Goal: Information Seeking & Learning: Learn about a topic

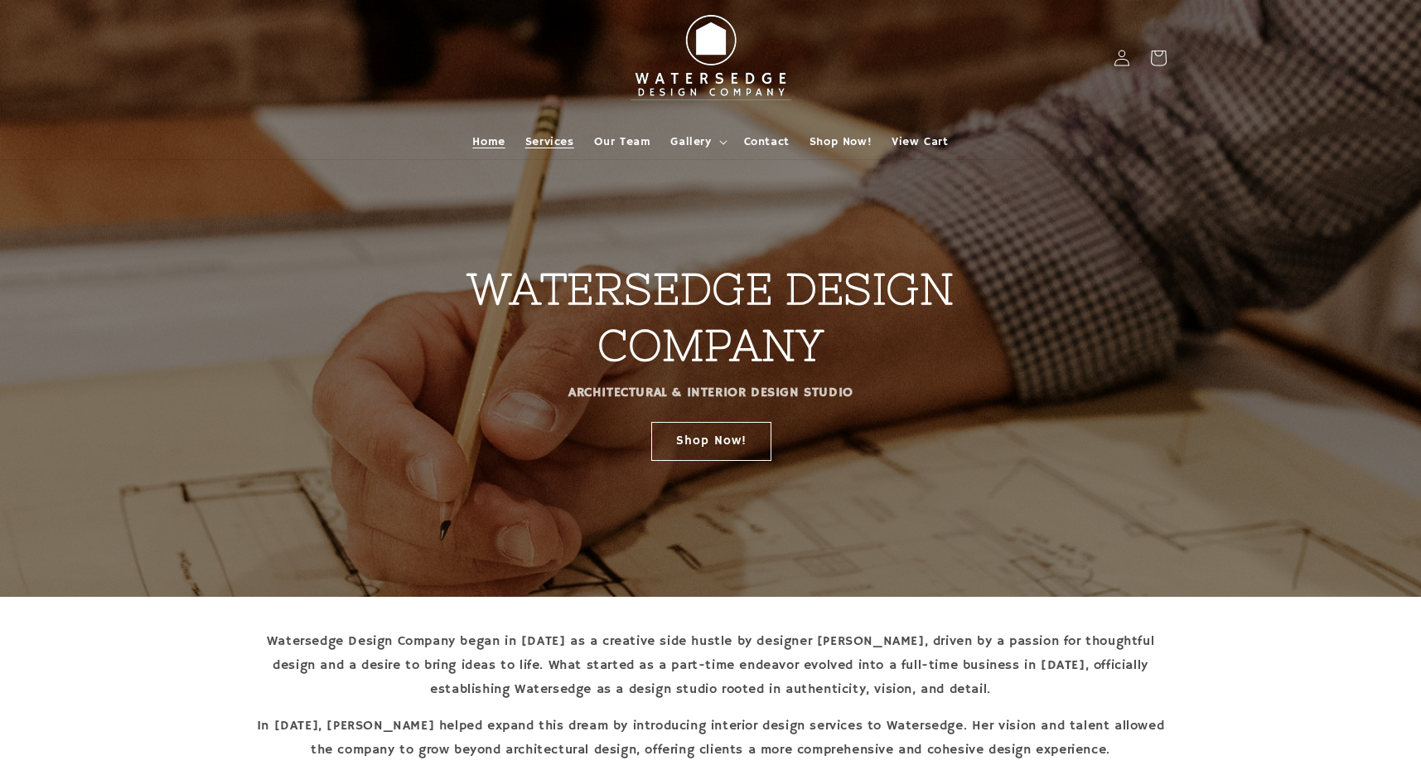
click at [563, 138] on span "Services" at bounding box center [549, 141] width 49 height 15
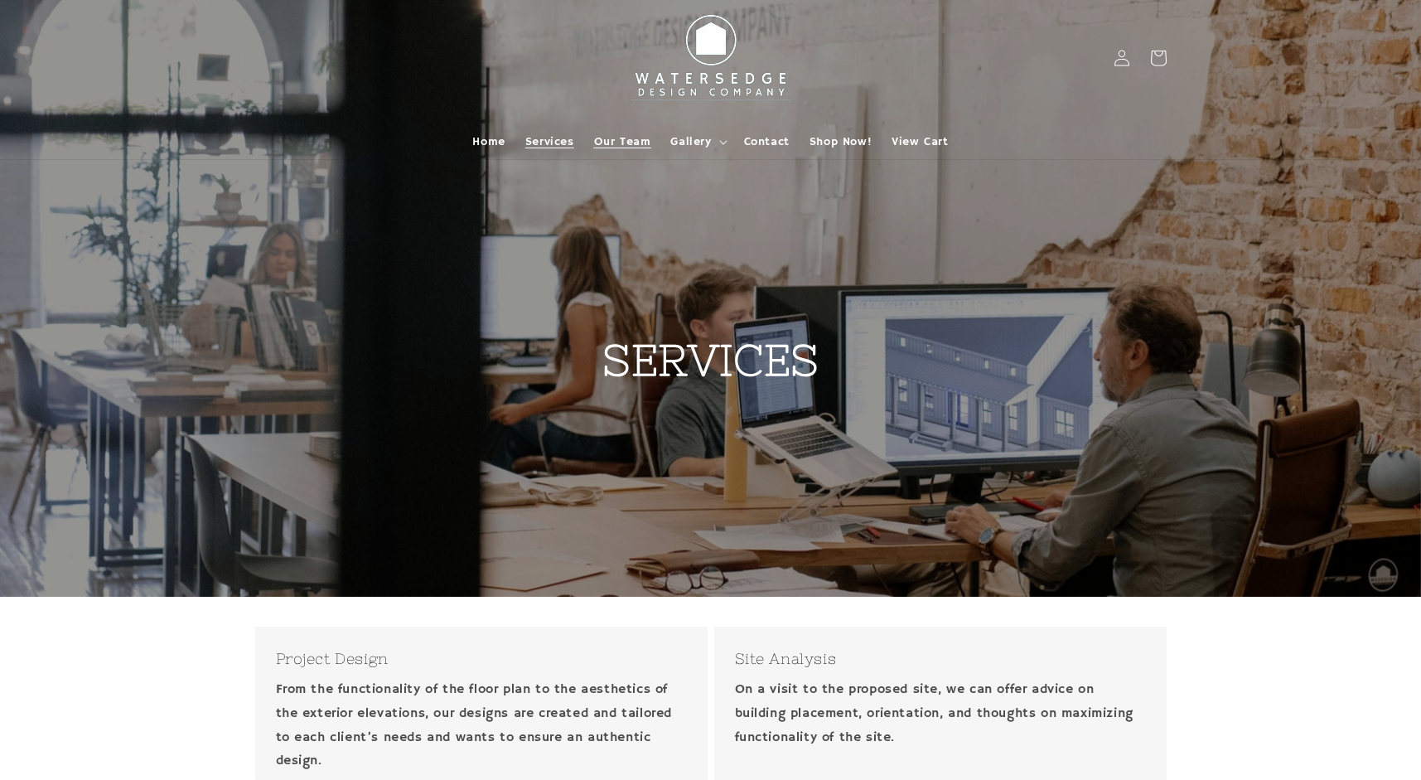
click at [619, 141] on span "Our Team" at bounding box center [622, 141] width 57 height 15
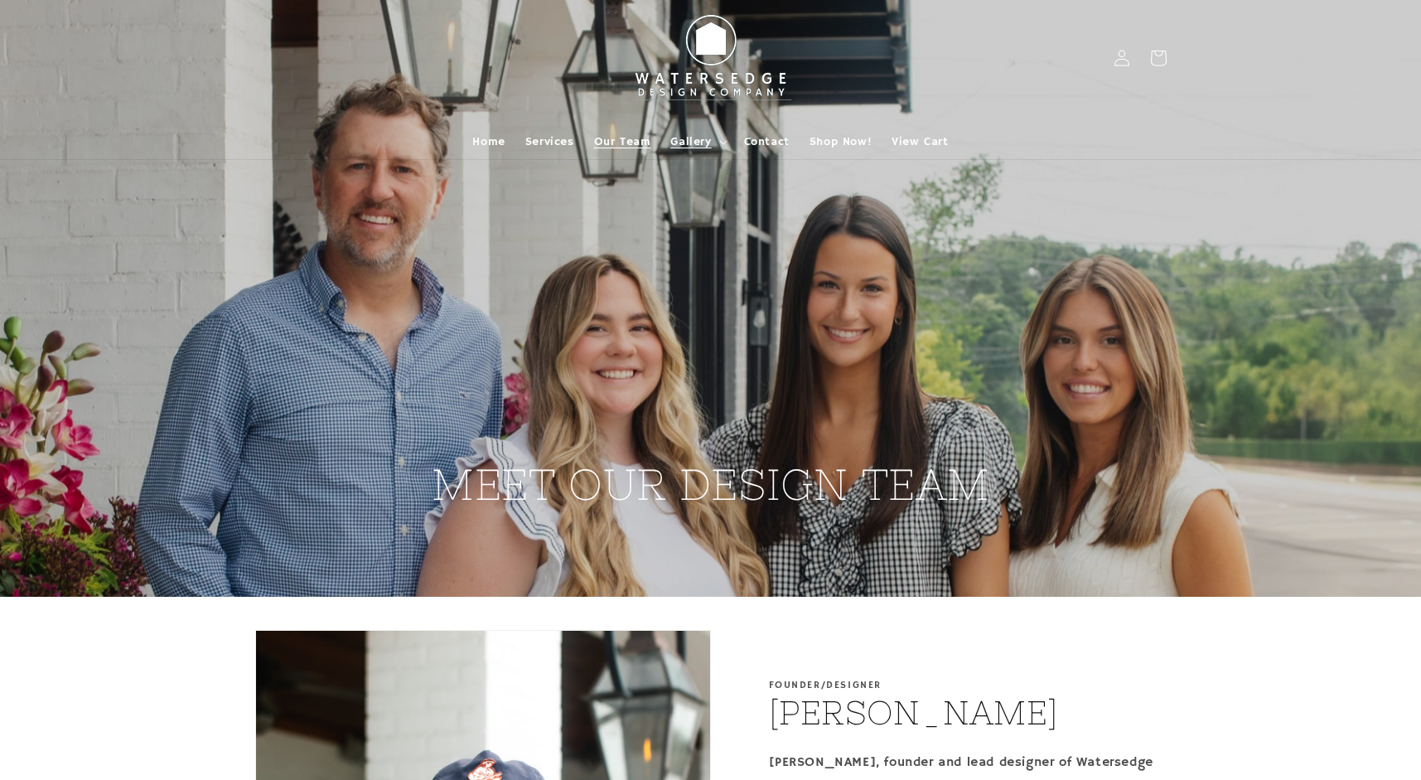
click at [697, 141] on span "Gallery" at bounding box center [690, 141] width 41 height 15
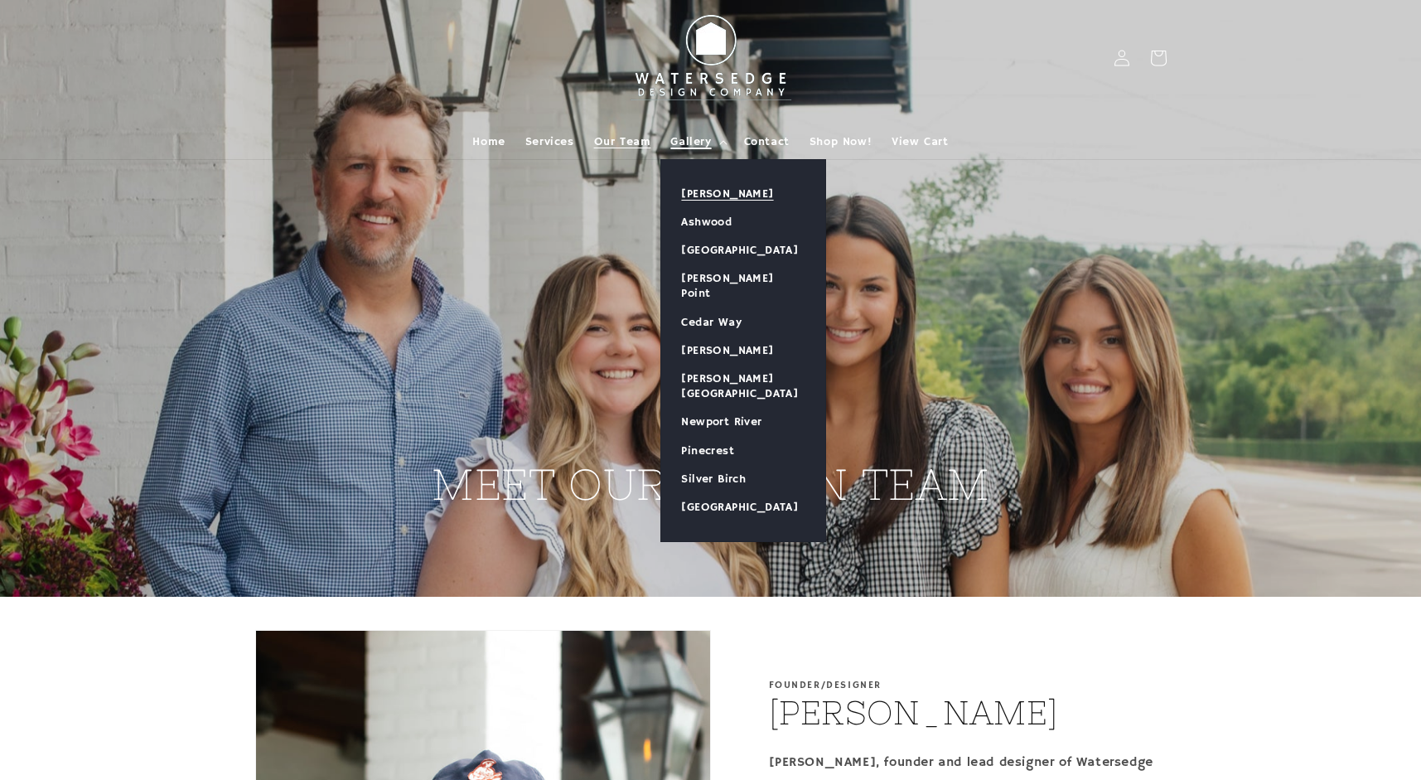
click at [723, 196] on link "[PERSON_NAME]" at bounding box center [743, 194] width 164 height 28
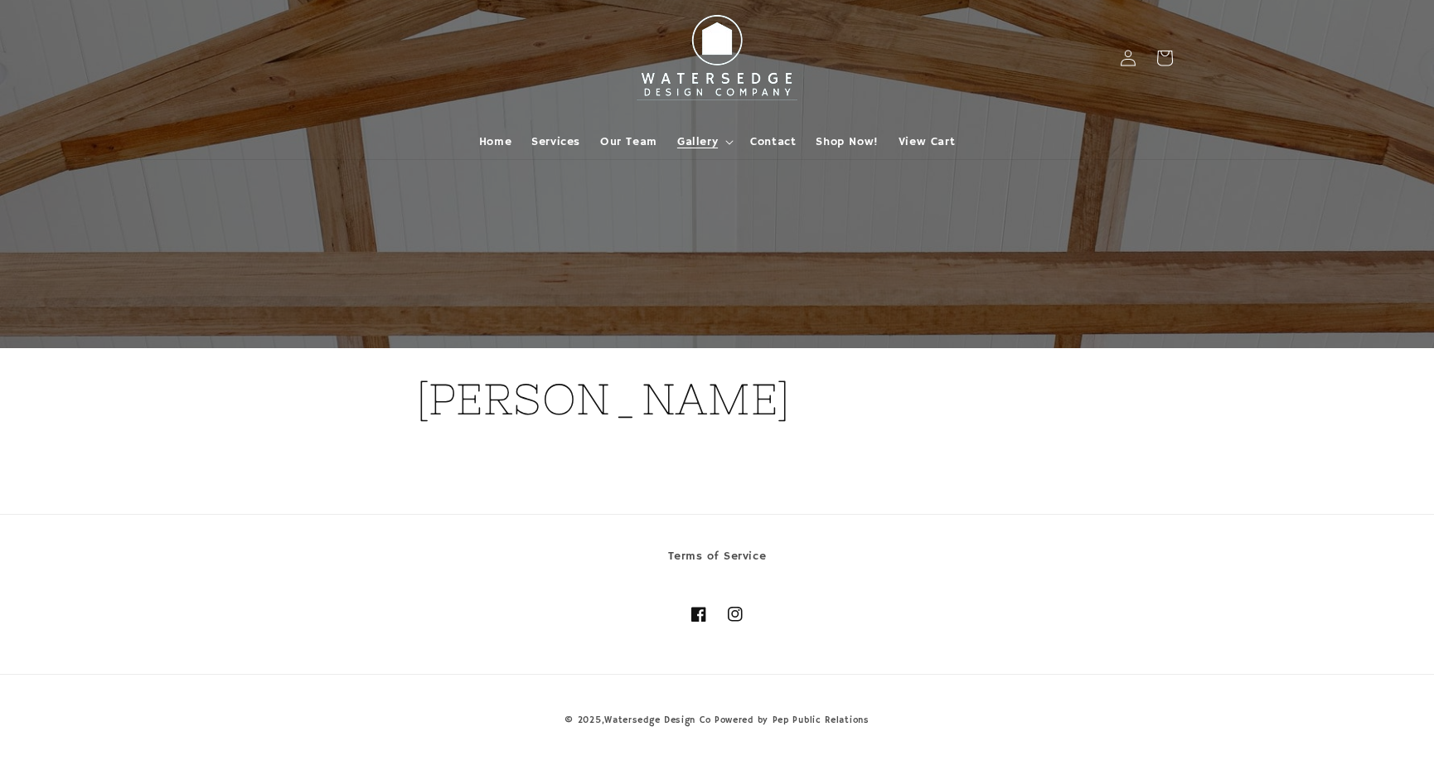
click at [565, 400] on h1 "[PERSON_NAME]" at bounding box center [717, 399] width 602 height 56
click at [725, 138] on summary "Gallery" at bounding box center [703, 141] width 73 height 35
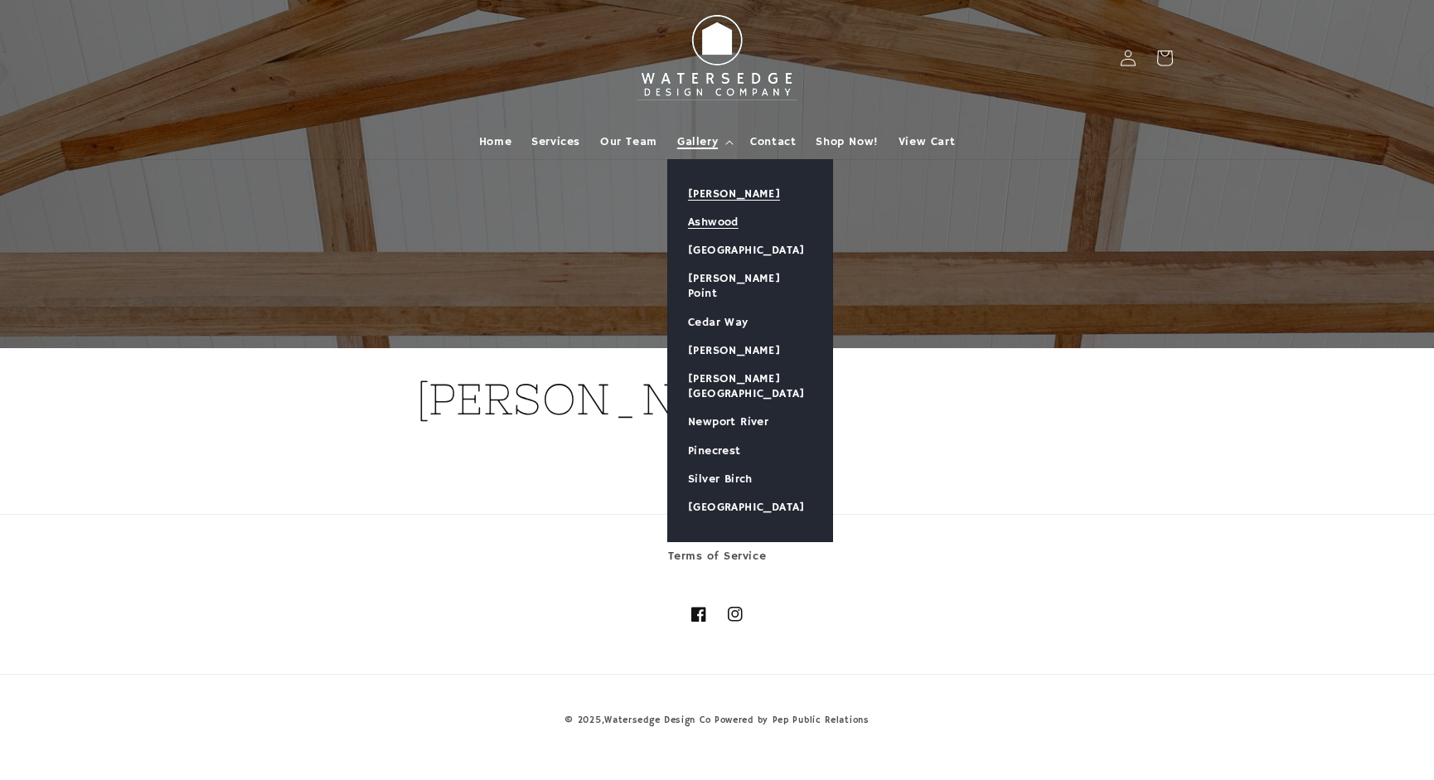
click at [706, 220] on link "Ashwood" at bounding box center [750, 222] width 164 height 28
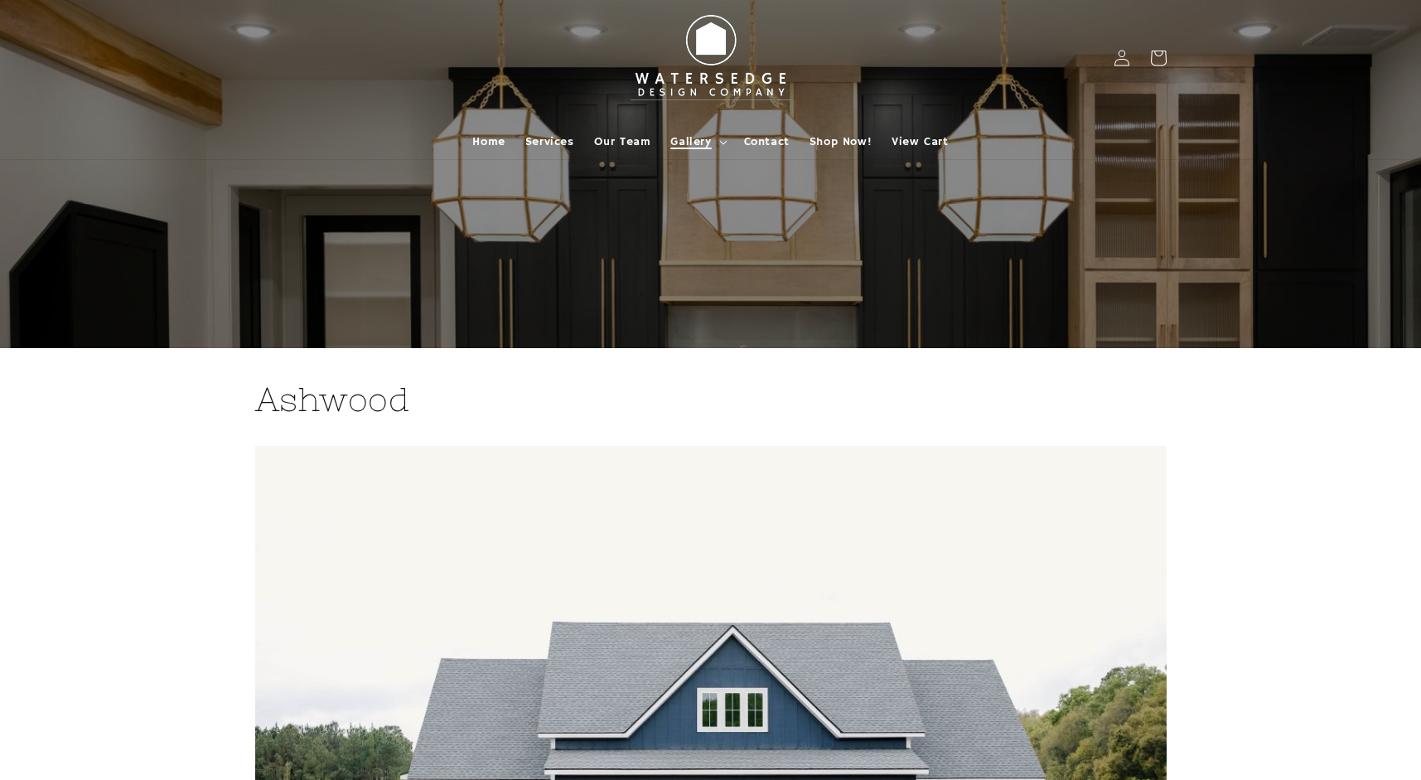
click at [704, 143] on span "Gallery" at bounding box center [690, 141] width 41 height 15
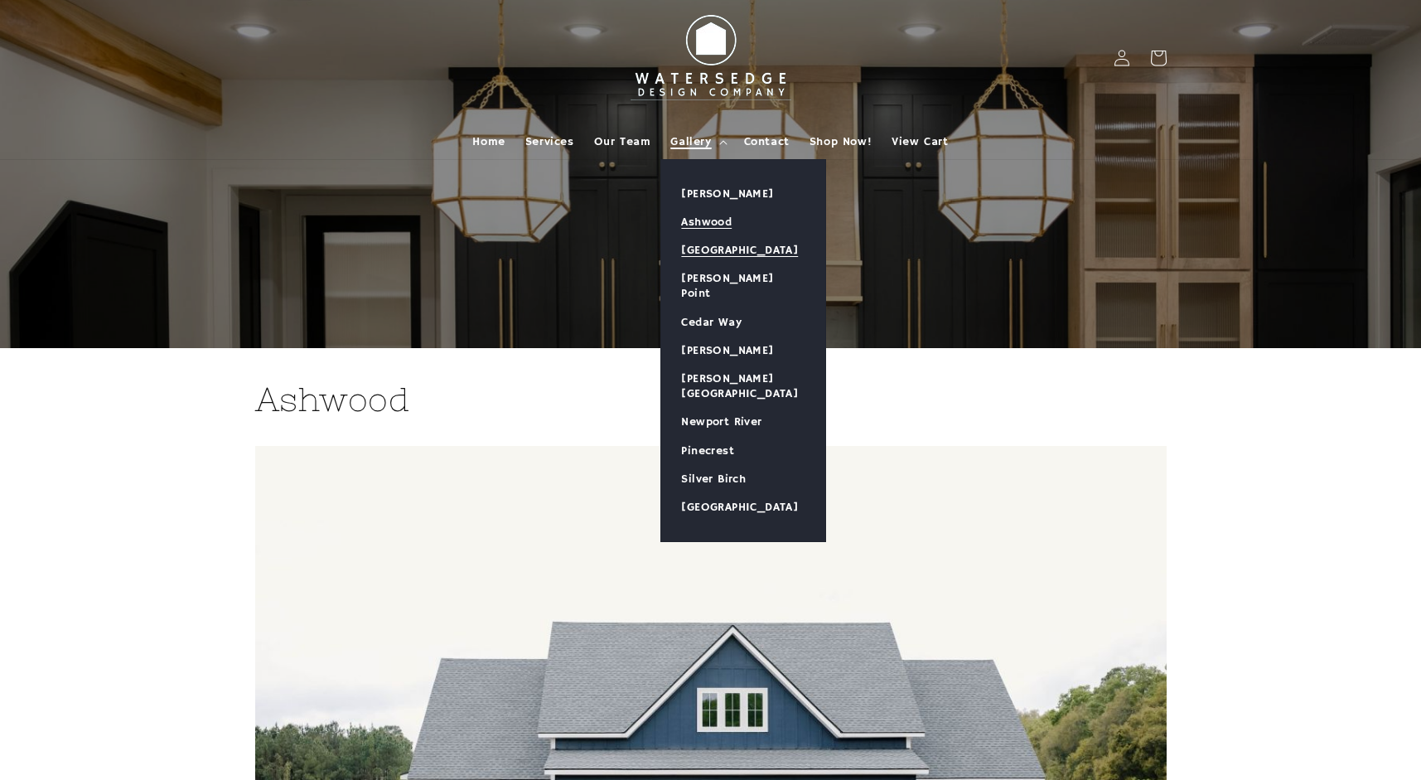
click at [751, 242] on link "[GEOGRAPHIC_DATA]" at bounding box center [743, 250] width 164 height 28
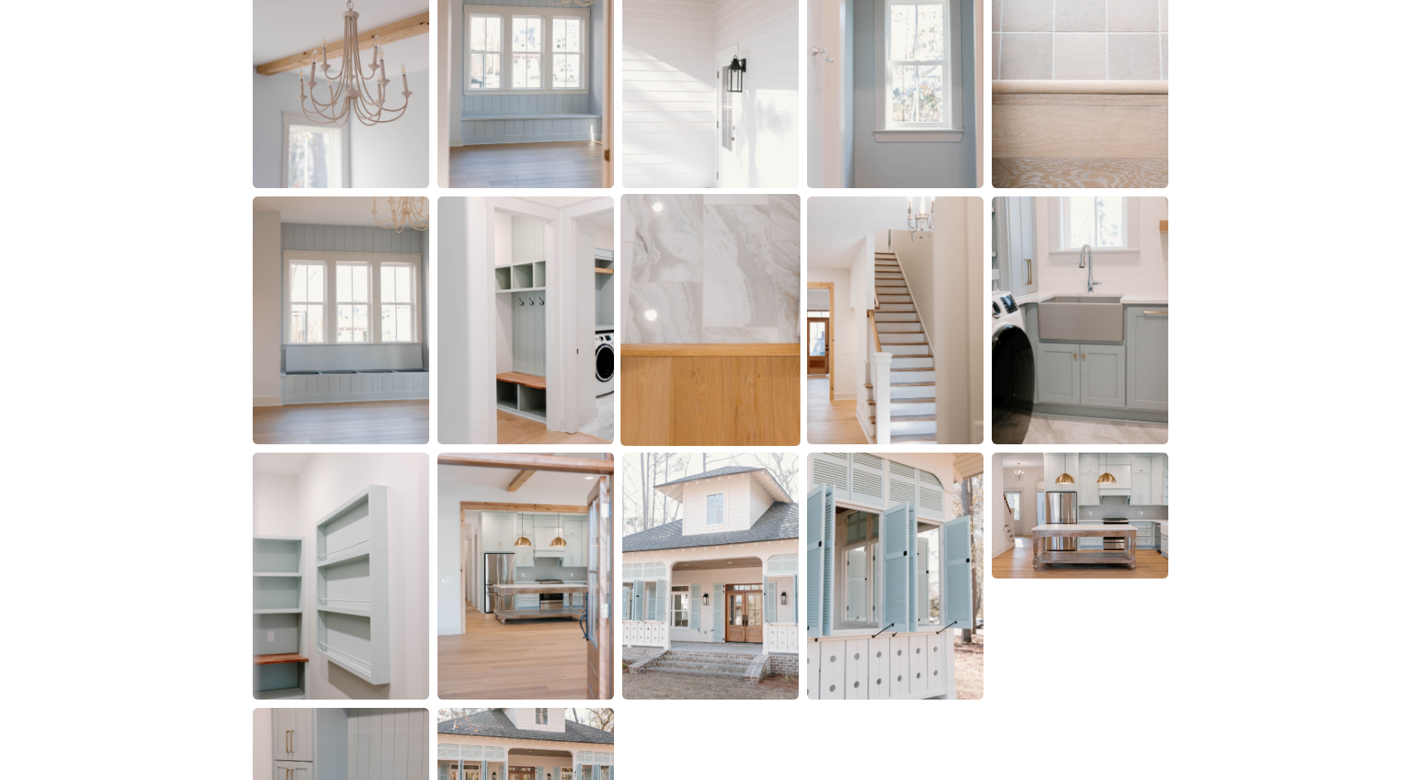
scroll to position [3066, 0]
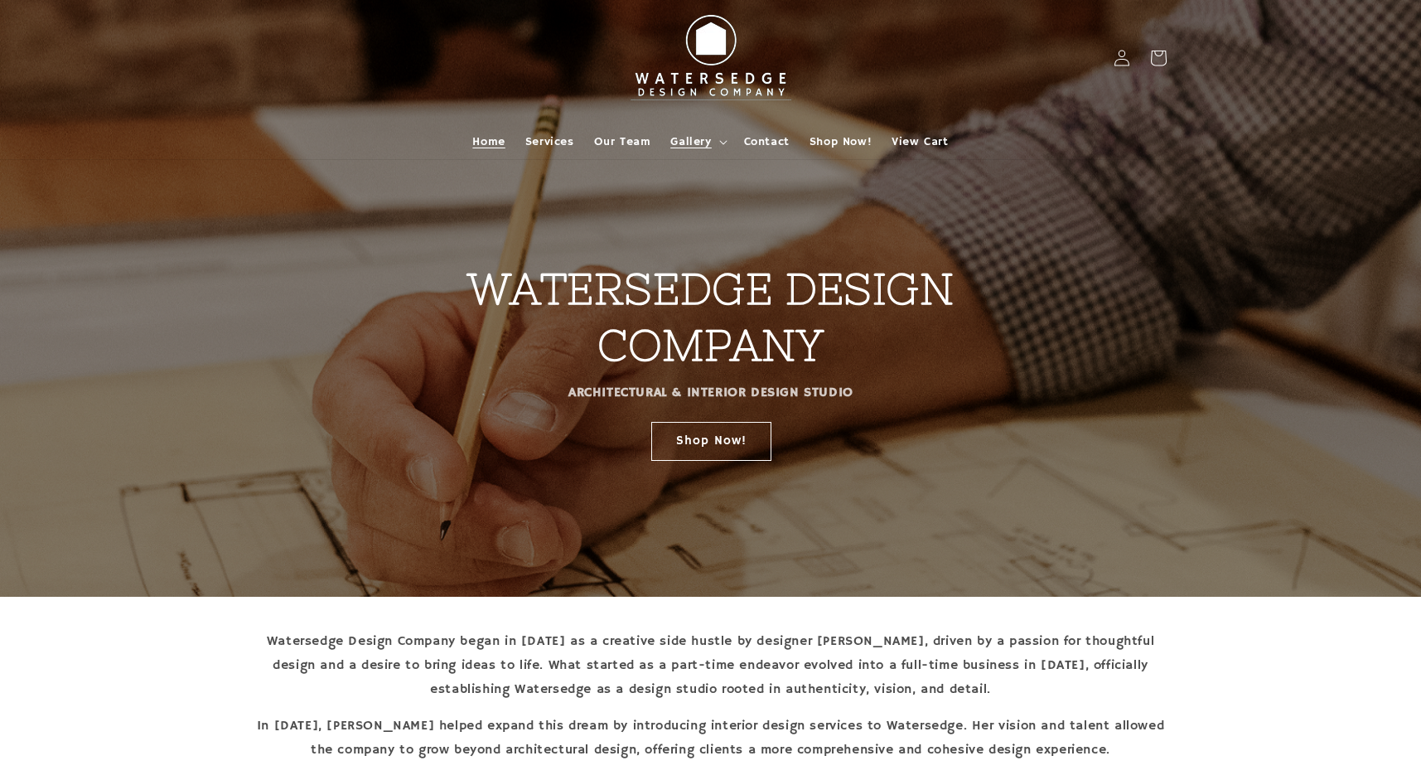
click at [717, 138] on summary "Gallery" at bounding box center [697, 141] width 73 height 35
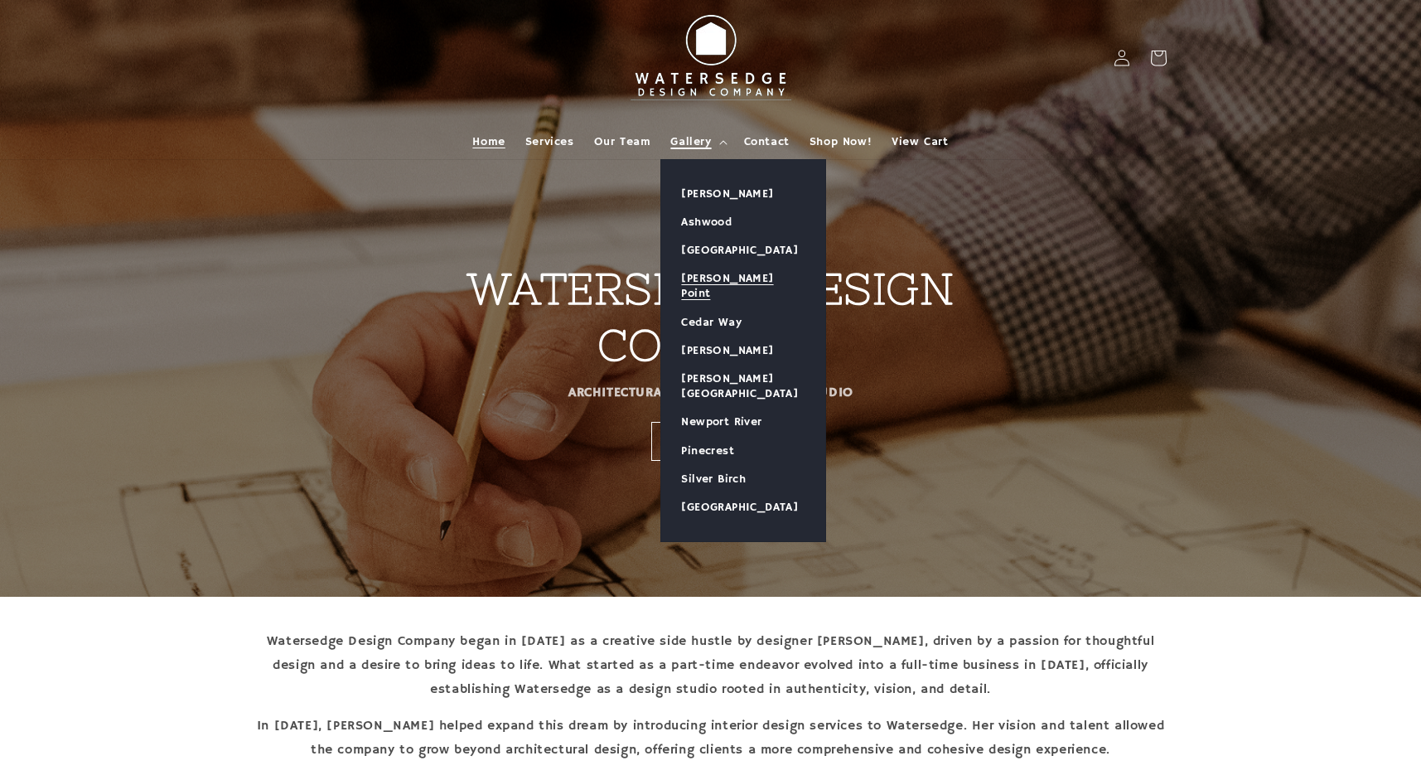
click at [724, 279] on link "[PERSON_NAME] Point" at bounding box center [743, 285] width 164 height 43
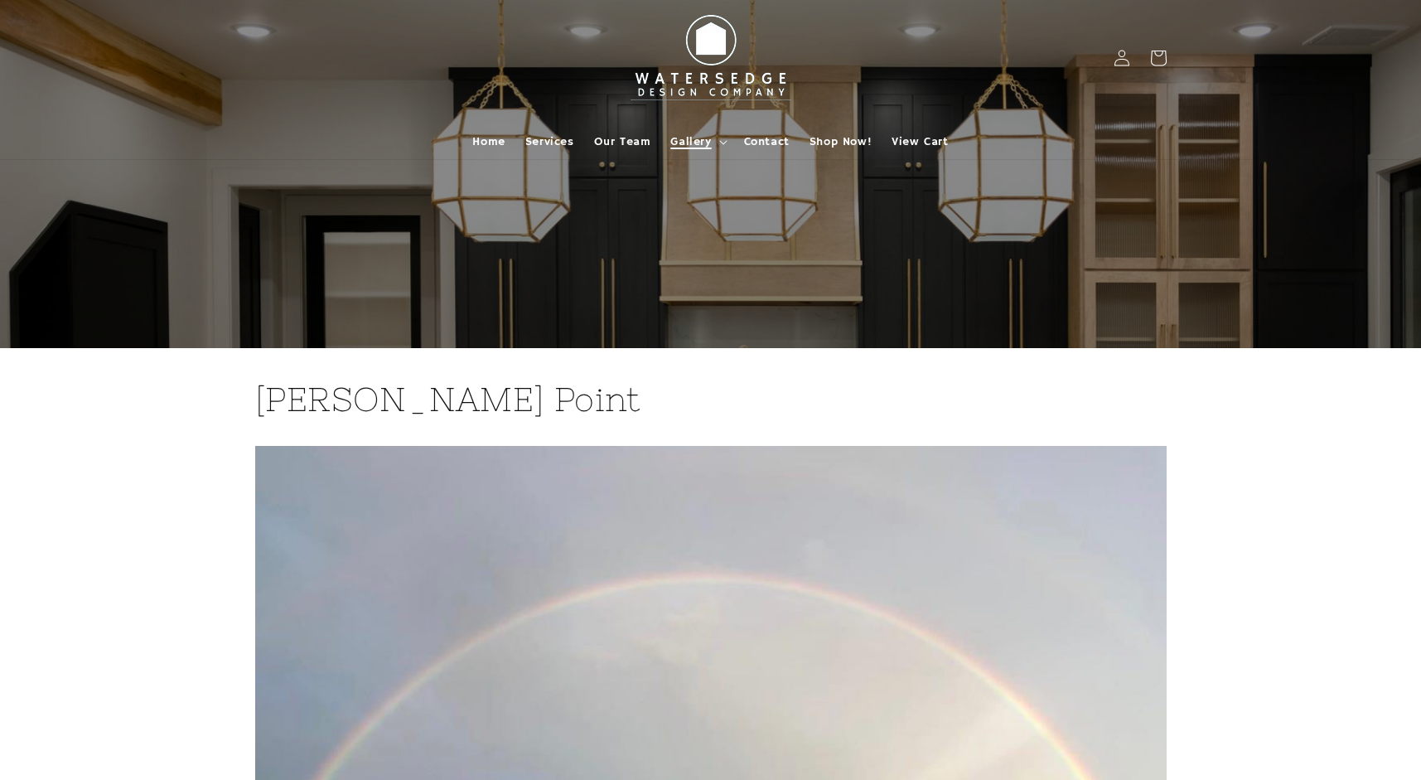
click at [714, 142] on summary "Gallery" at bounding box center [697, 141] width 73 height 35
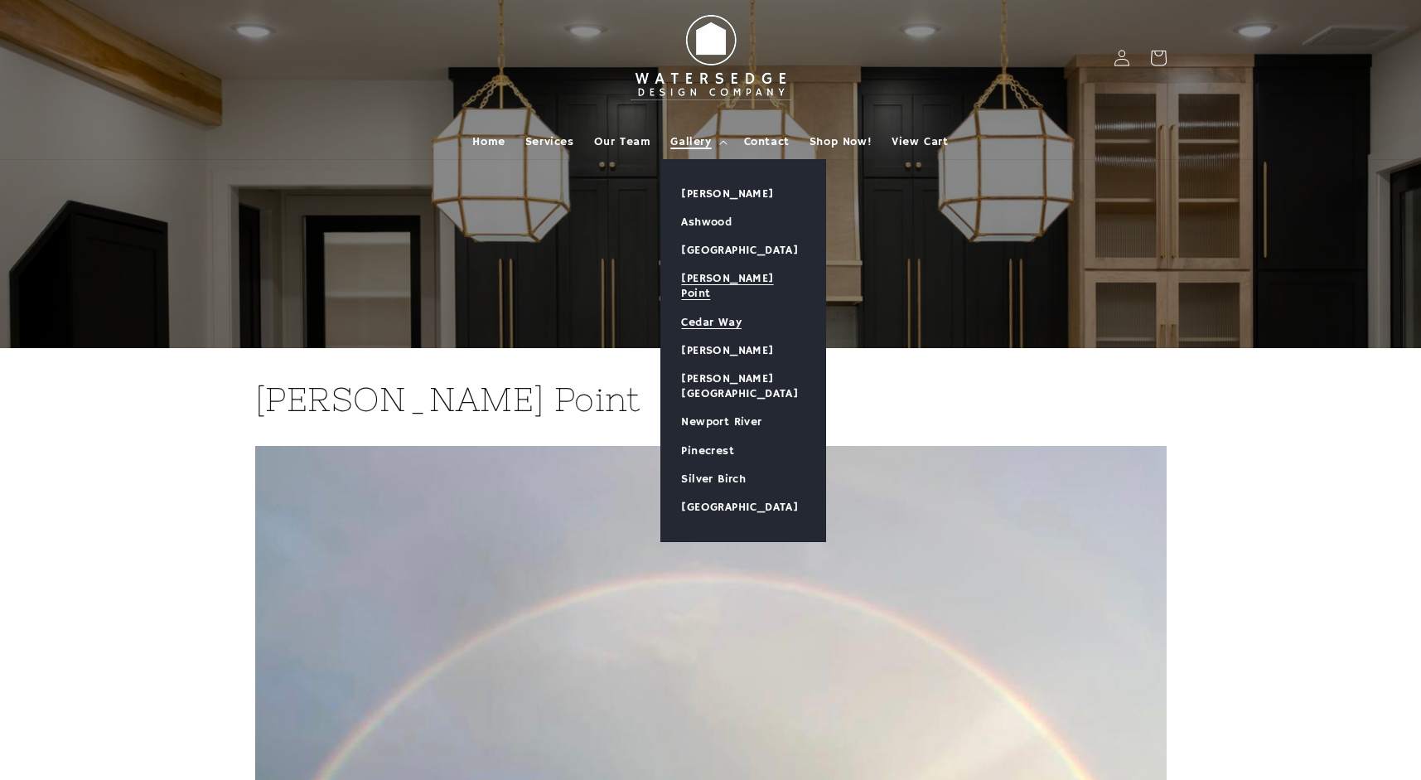
click at [701, 308] on link "Cedar Way" at bounding box center [743, 322] width 164 height 28
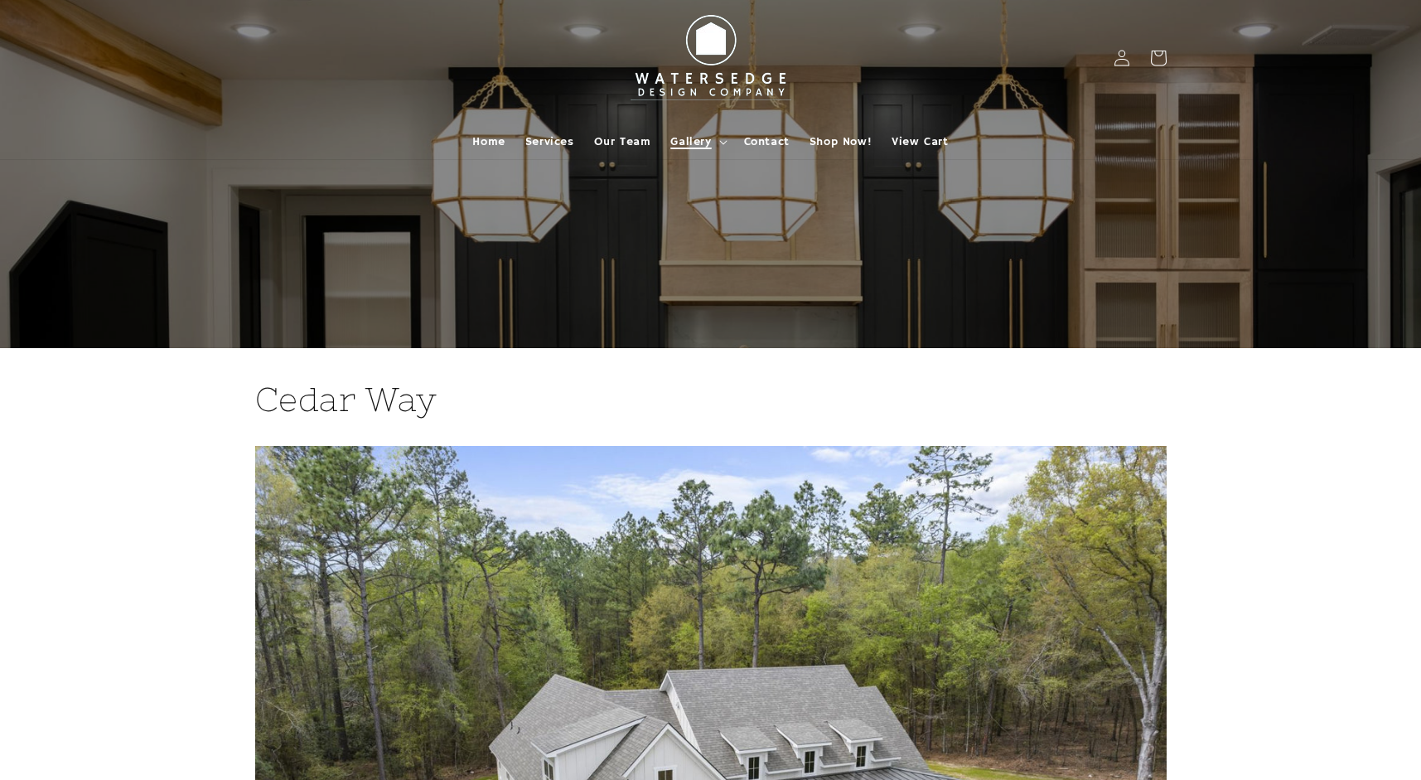
click at [711, 141] on span "Gallery" at bounding box center [690, 141] width 41 height 15
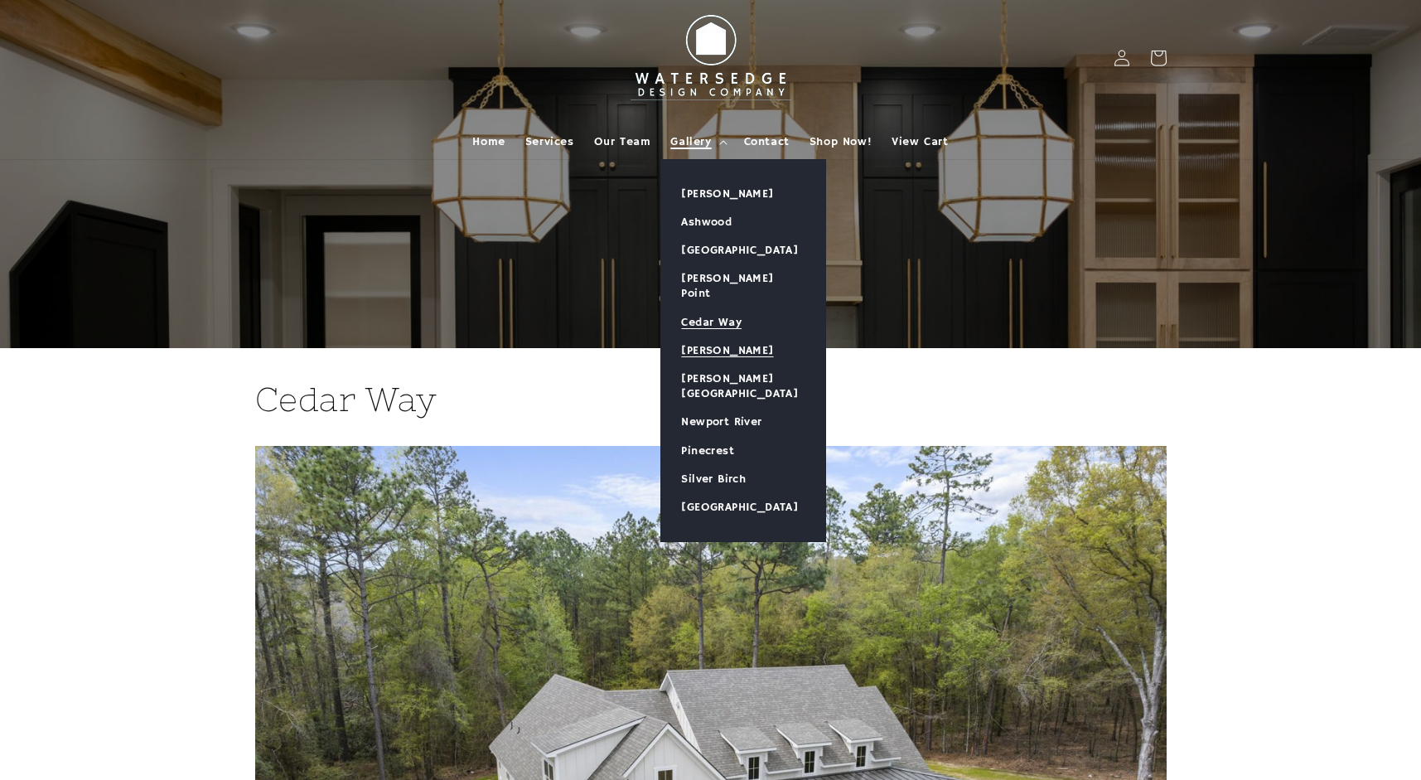
click at [734, 339] on link "[PERSON_NAME]" at bounding box center [743, 350] width 164 height 28
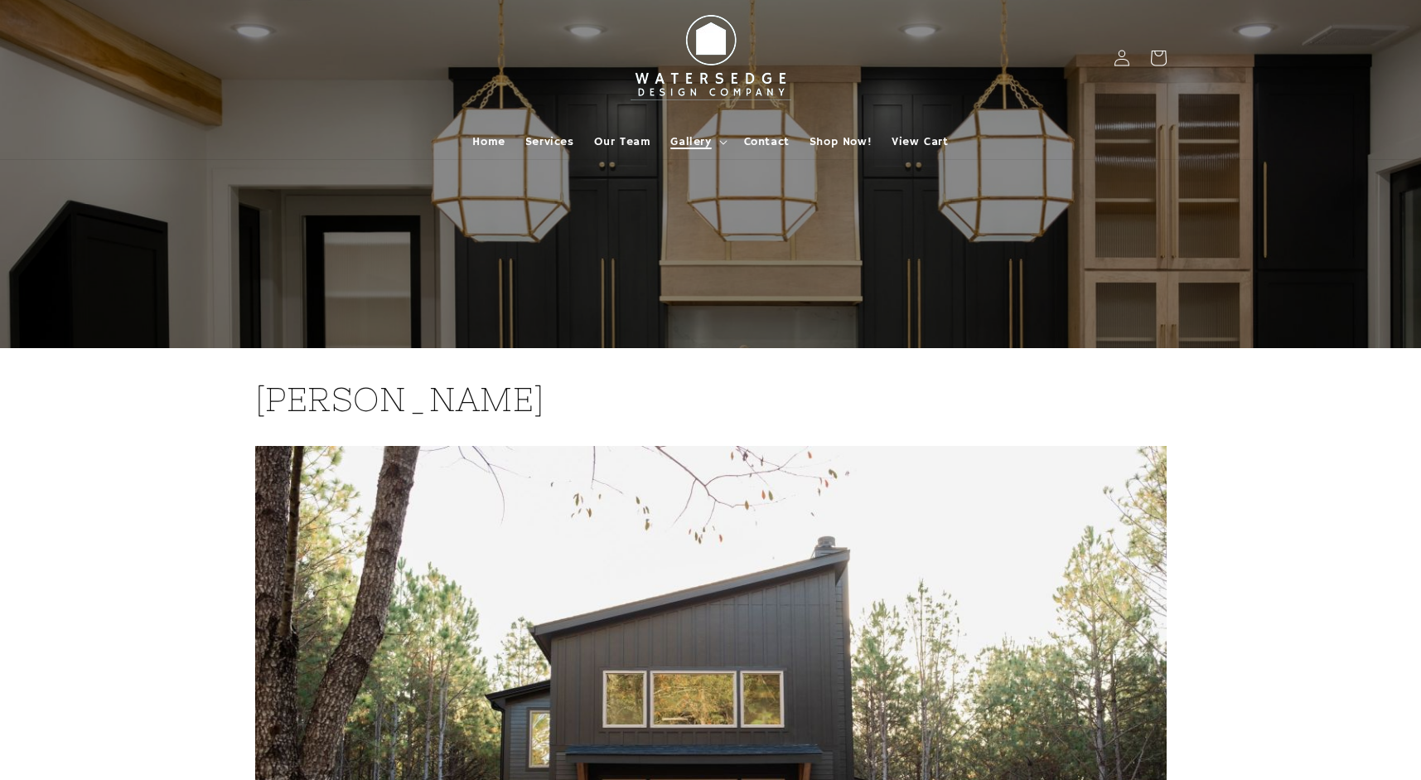
click at [722, 142] on icon at bounding box center [723, 142] width 8 height 5
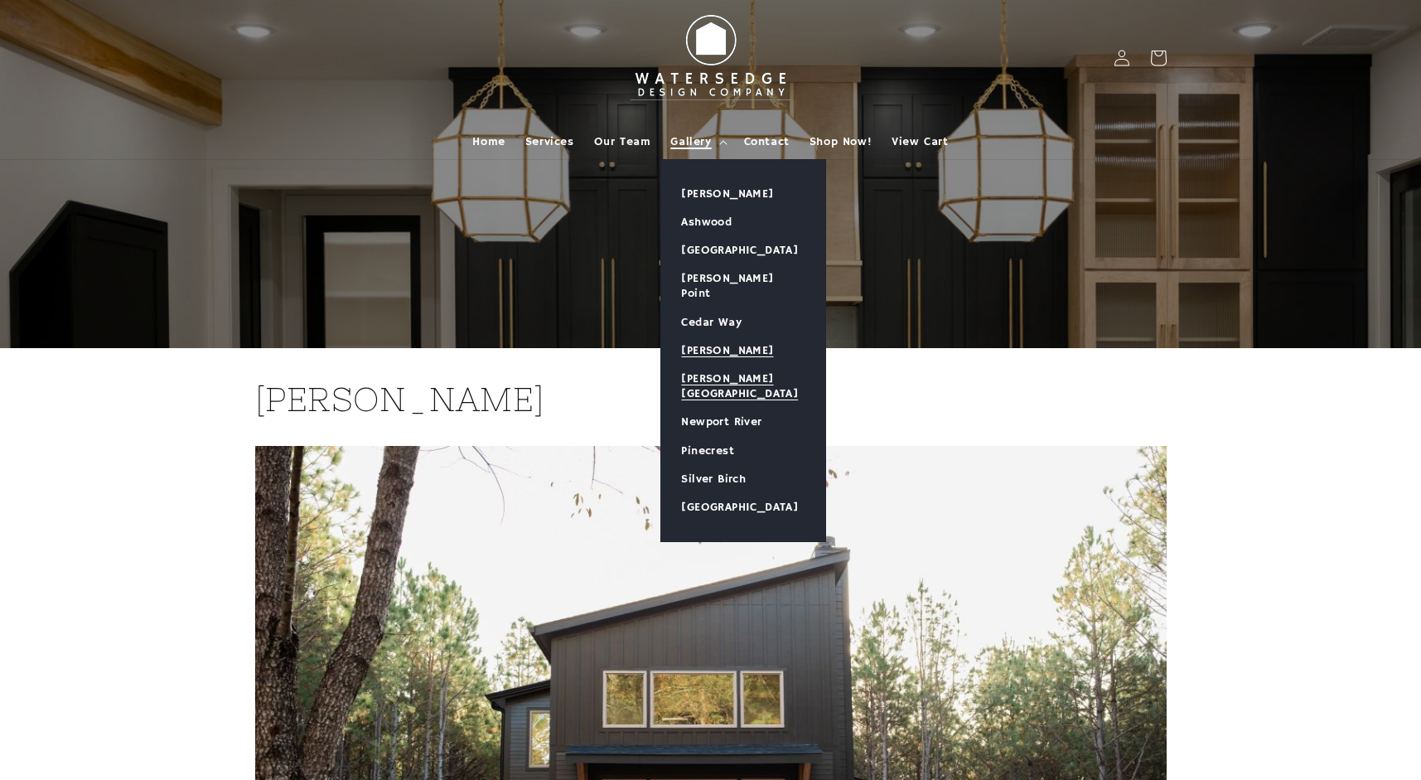
click at [757, 365] on link "[PERSON_NAME][GEOGRAPHIC_DATA]" at bounding box center [743, 386] width 164 height 43
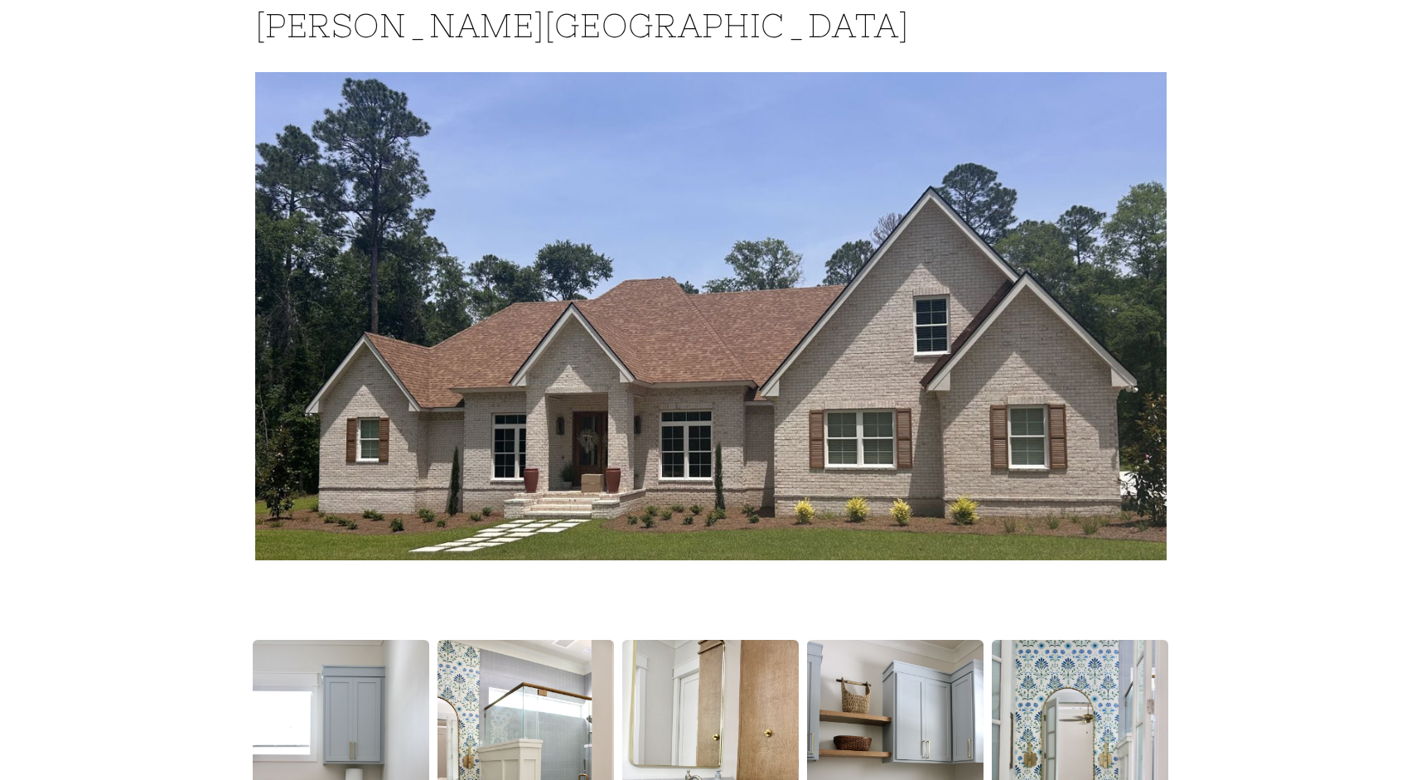
scroll to position [83, 0]
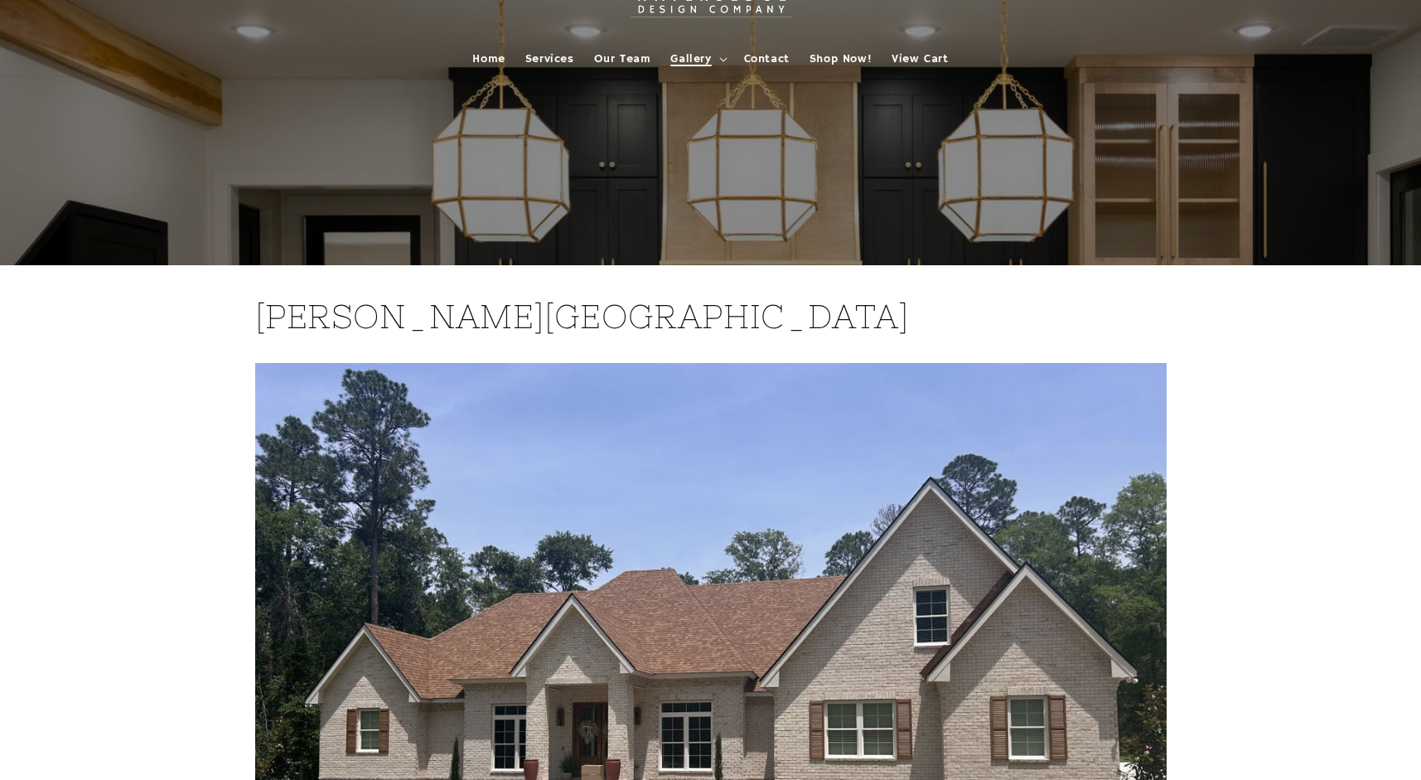
click at [702, 60] on span "Gallery" at bounding box center [690, 58] width 41 height 15
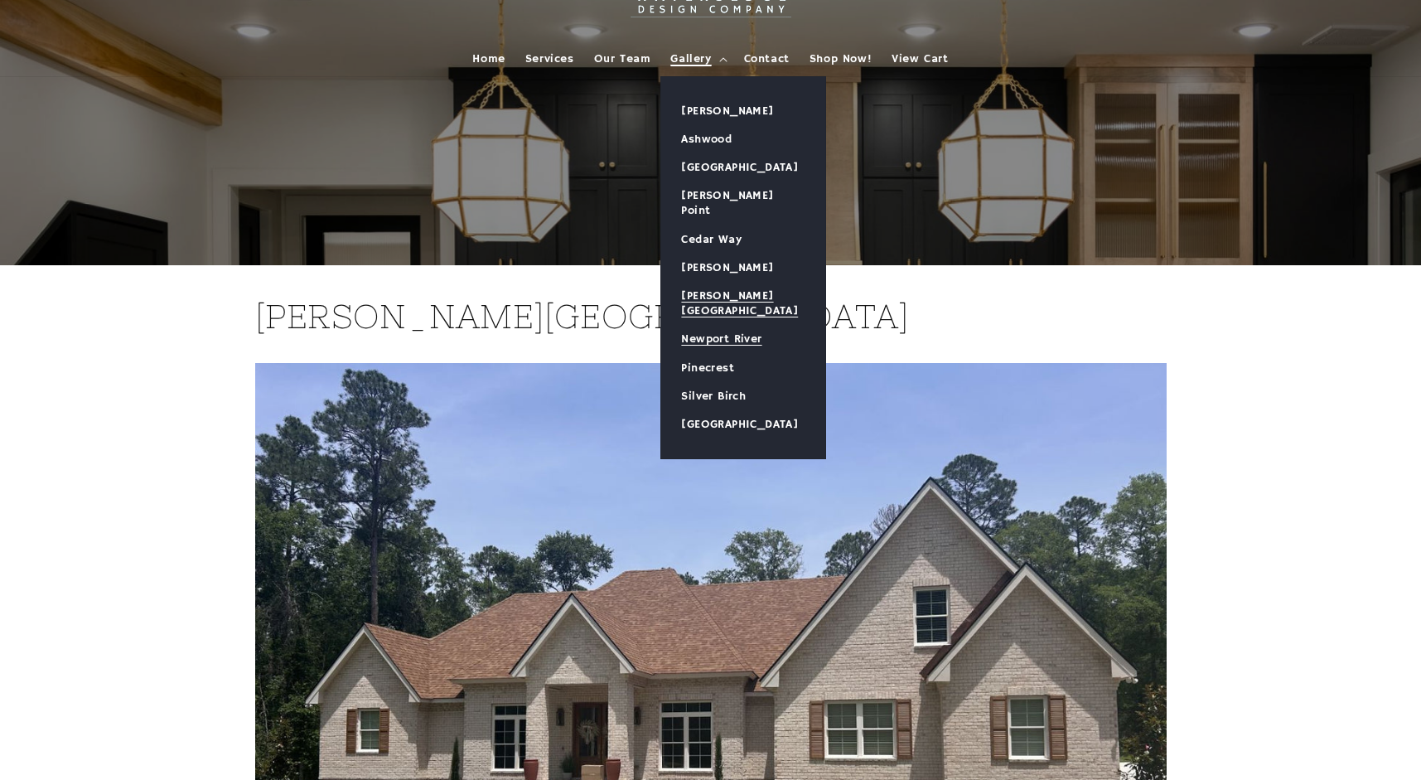
click at [732, 325] on link "Newport River" at bounding box center [743, 339] width 164 height 28
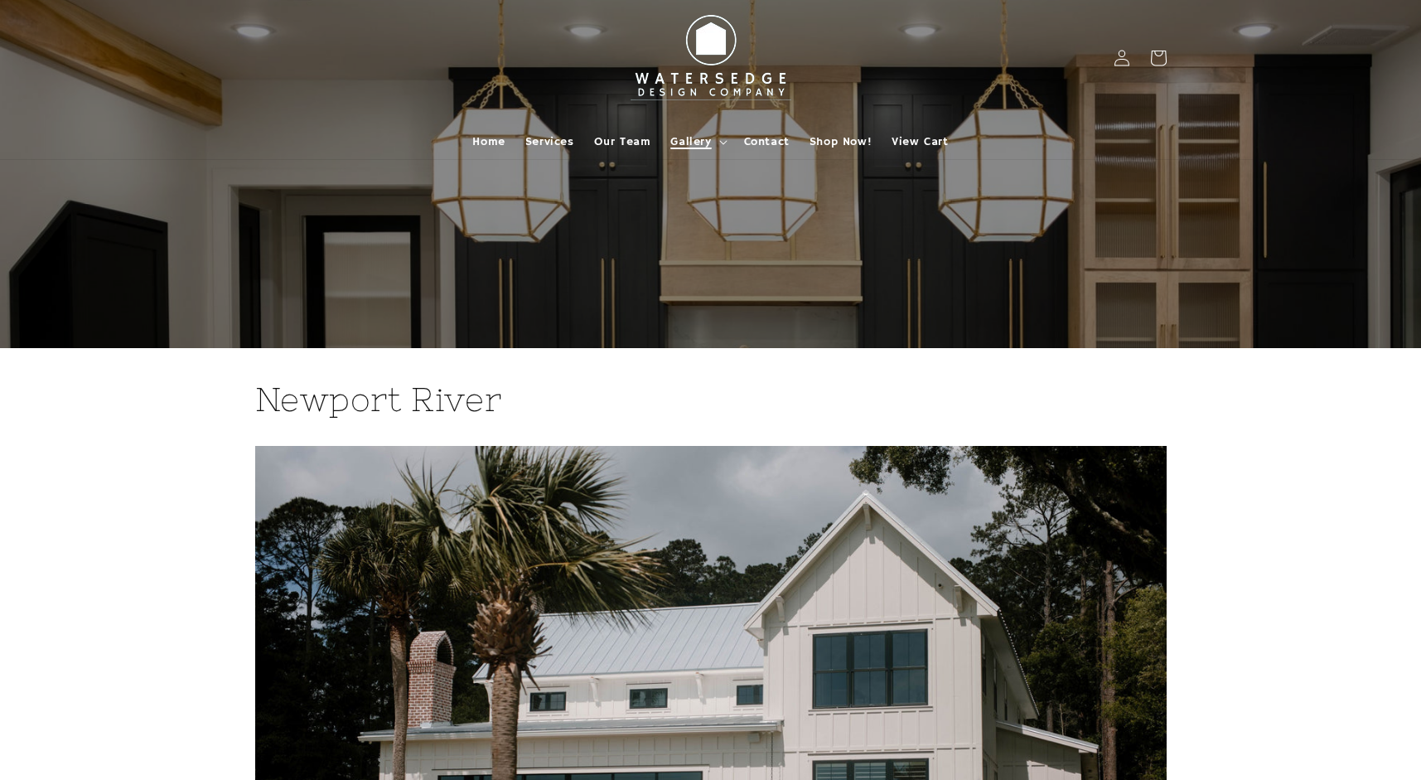
click at [714, 143] on summary "Gallery" at bounding box center [697, 141] width 73 height 35
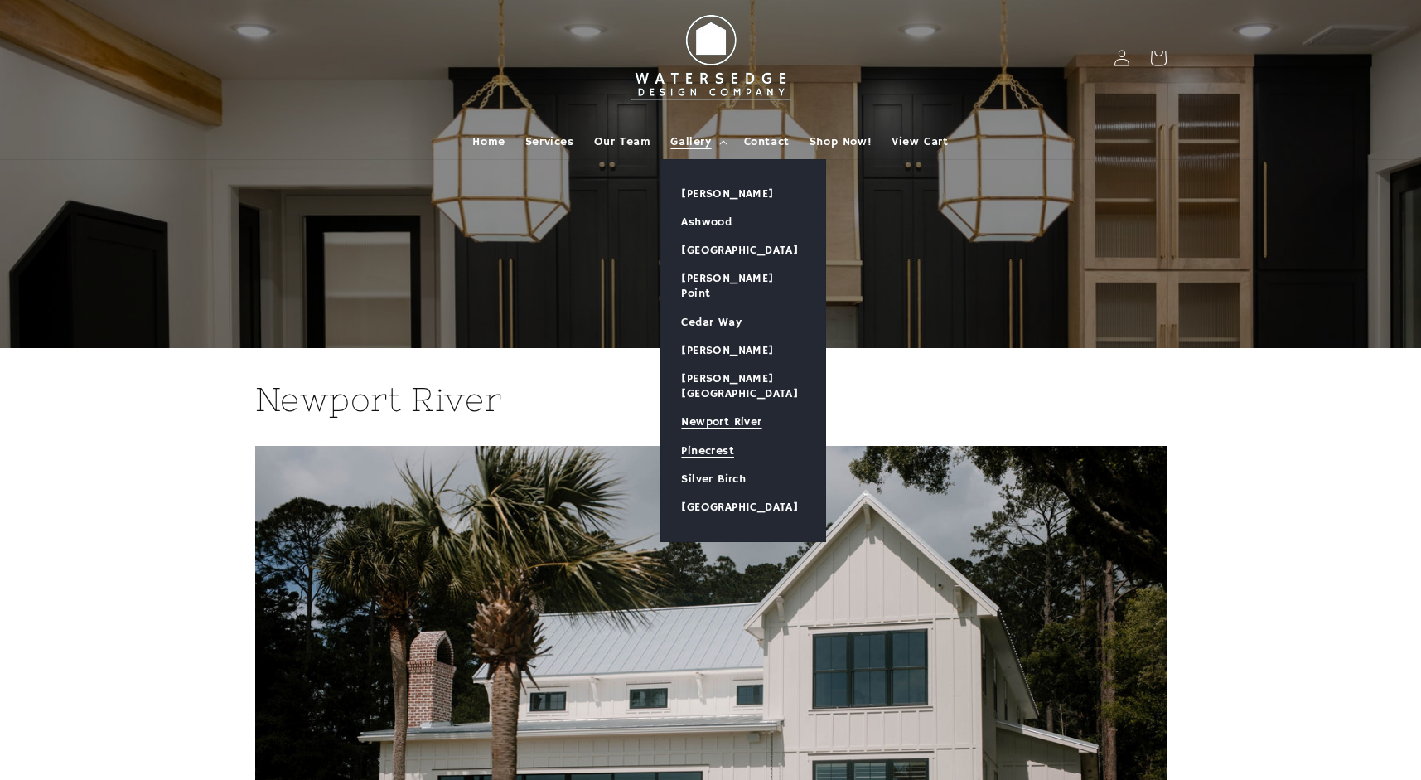
click at [699, 437] on link "Pinecrest" at bounding box center [743, 451] width 164 height 28
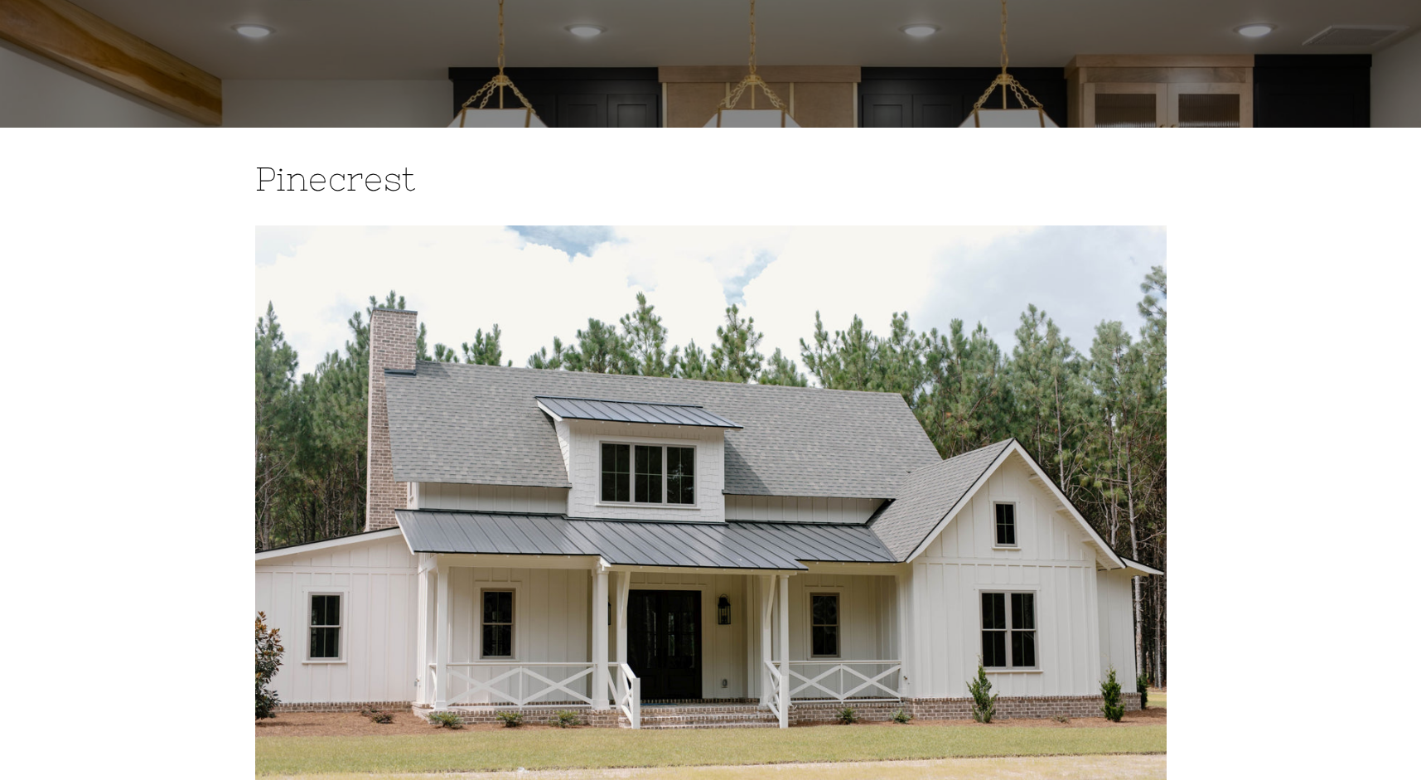
scroll to position [83, 0]
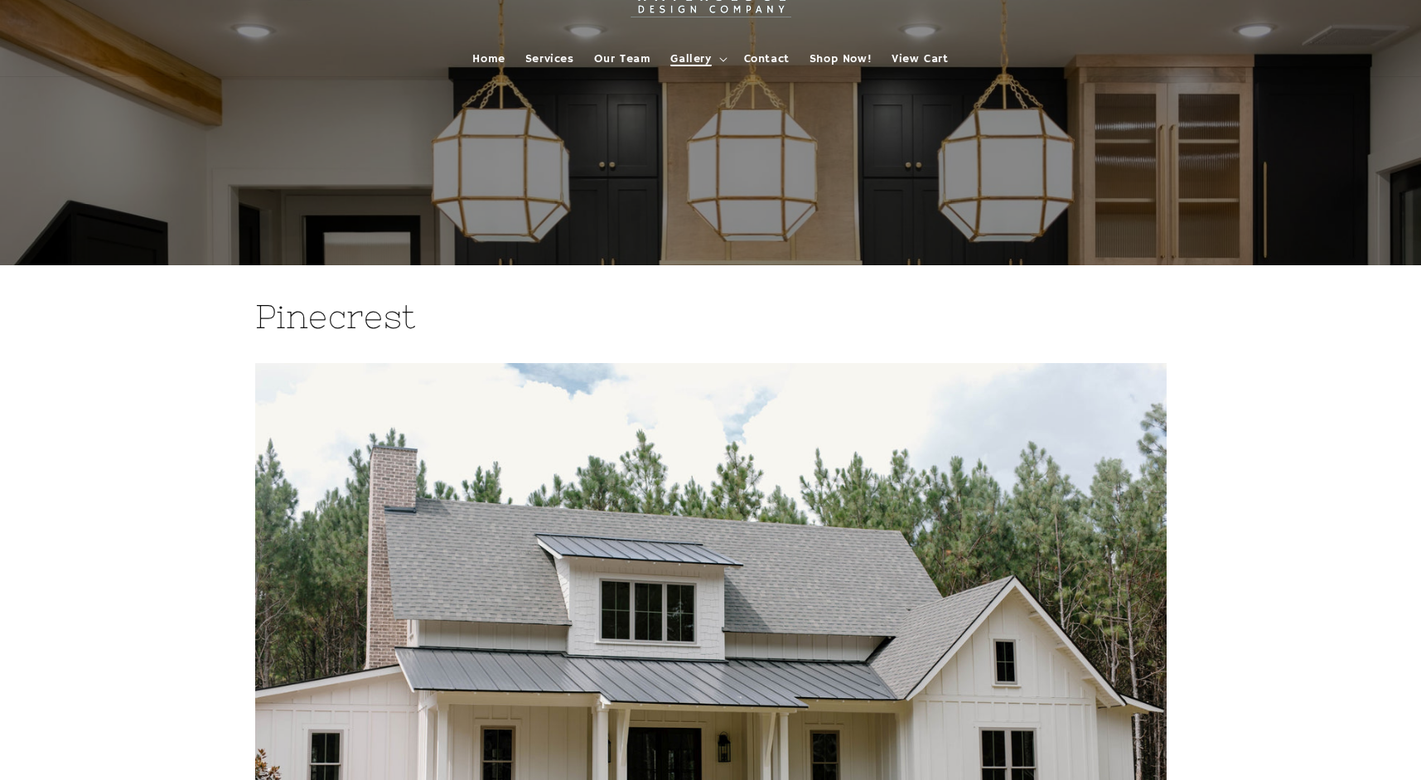
click at [710, 57] on span "Gallery" at bounding box center [690, 58] width 41 height 15
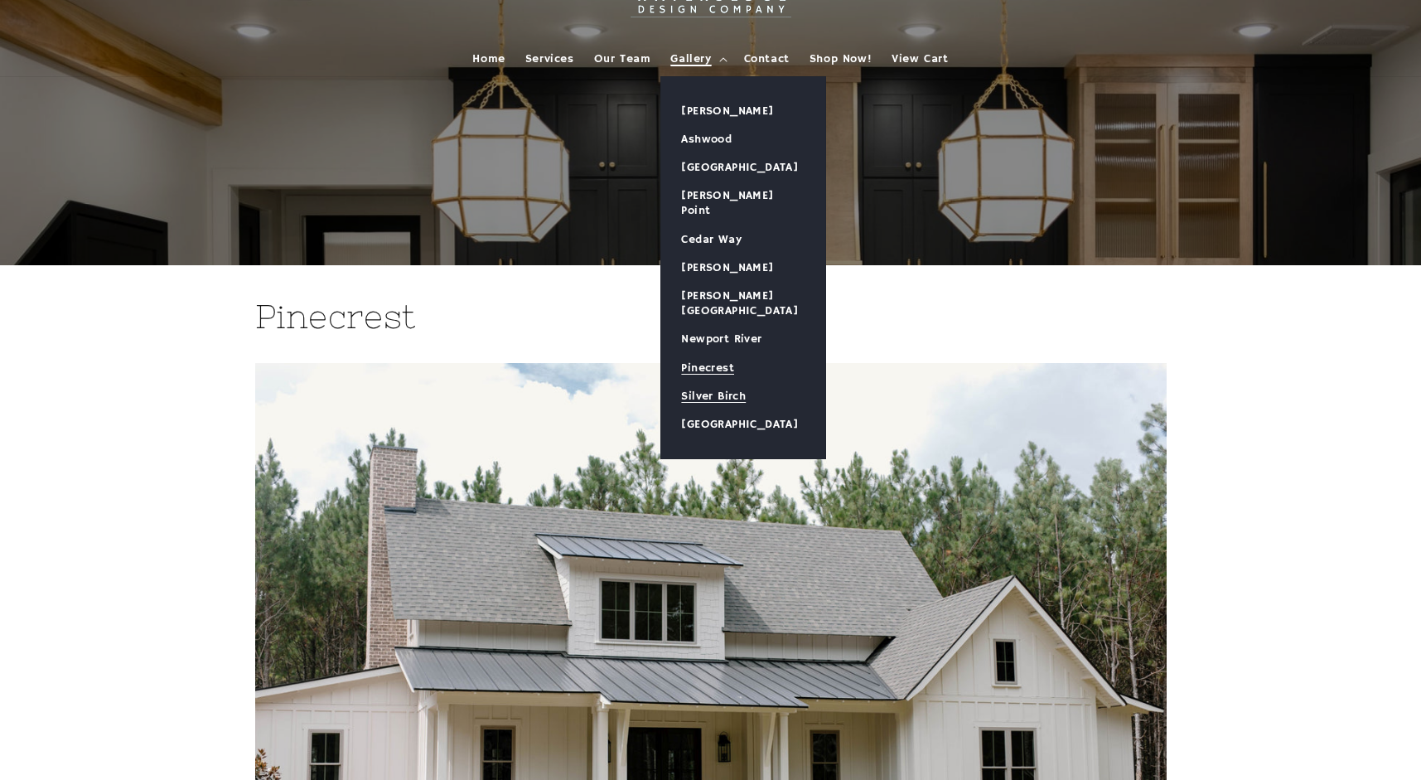
click at [733, 382] on link "Silver Birch" at bounding box center [743, 396] width 164 height 28
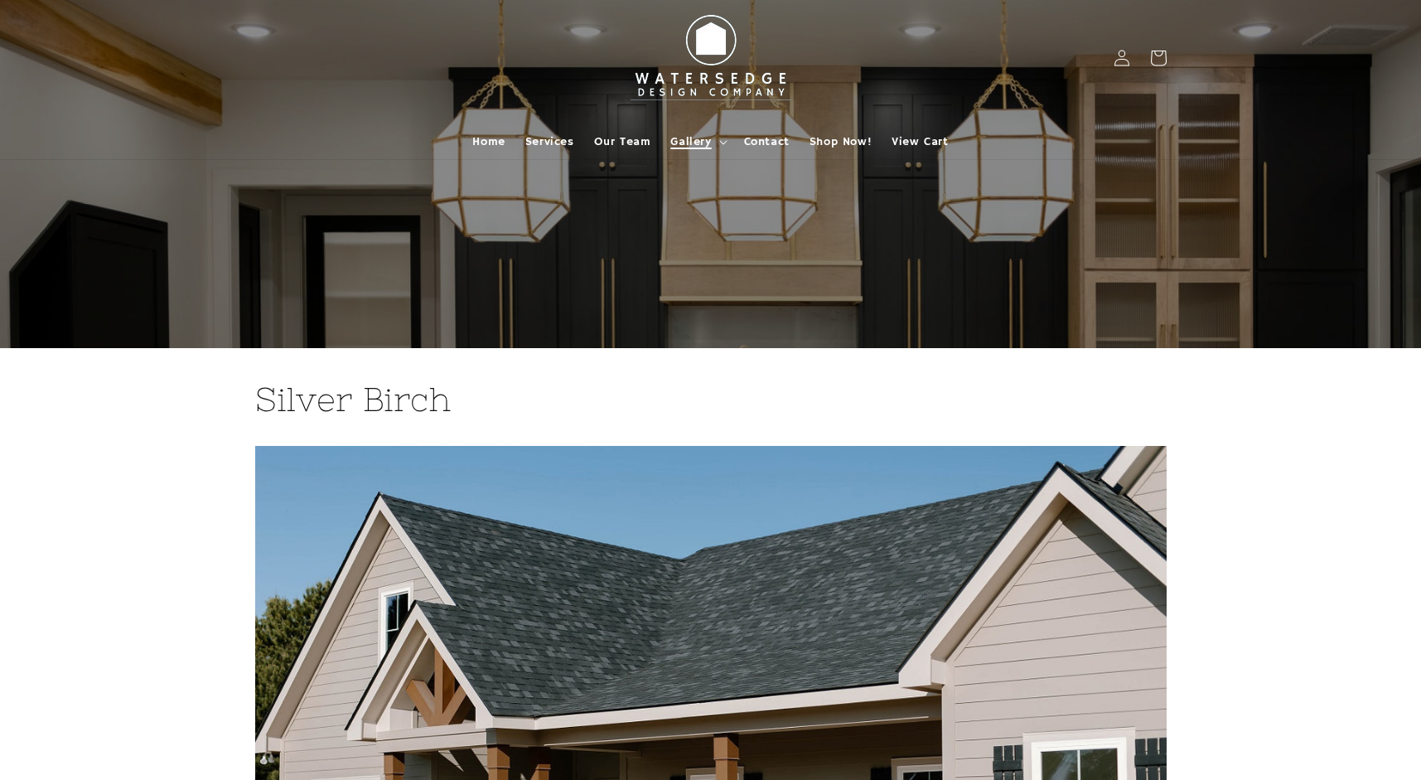
click at [711, 143] on span "Gallery" at bounding box center [690, 141] width 41 height 15
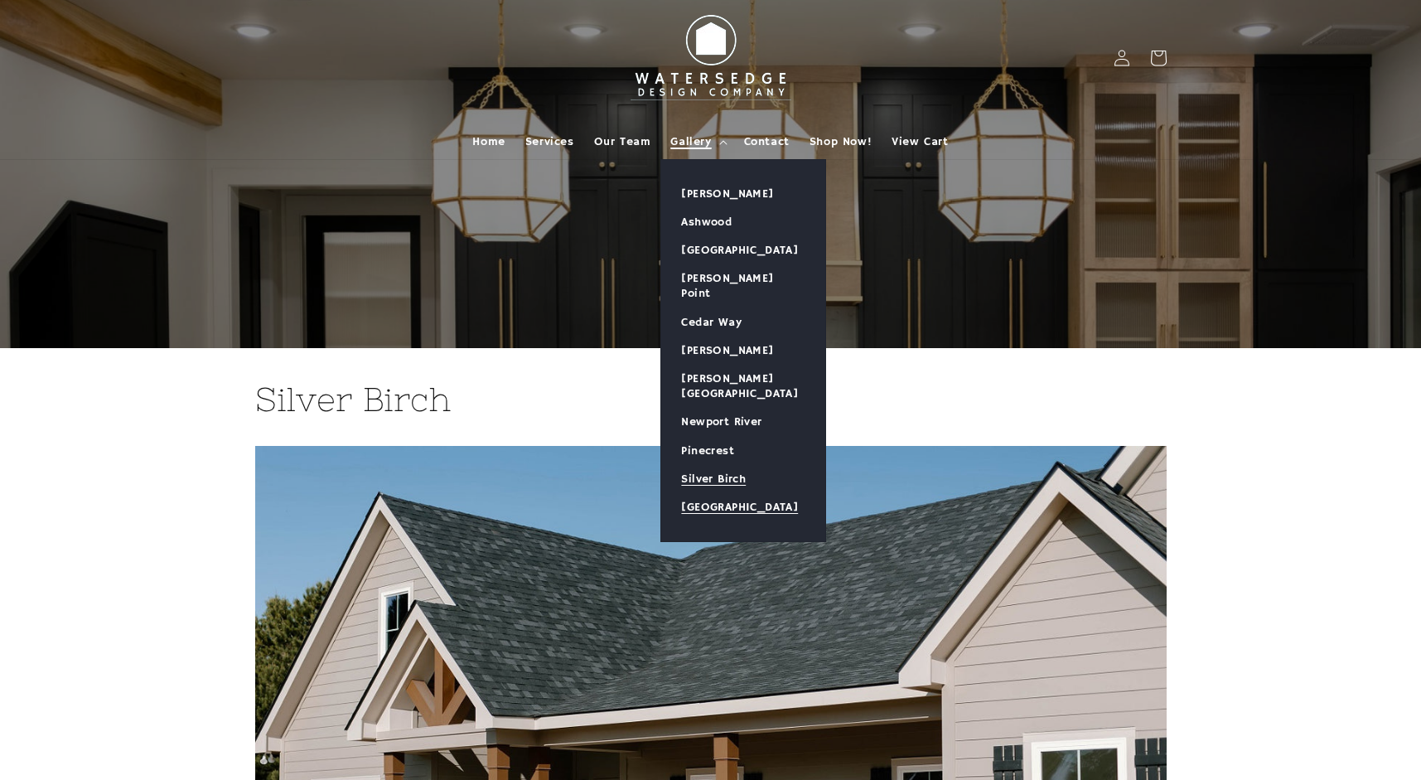
click at [741, 493] on link "[GEOGRAPHIC_DATA]" at bounding box center [743, 507] width 164 height 28
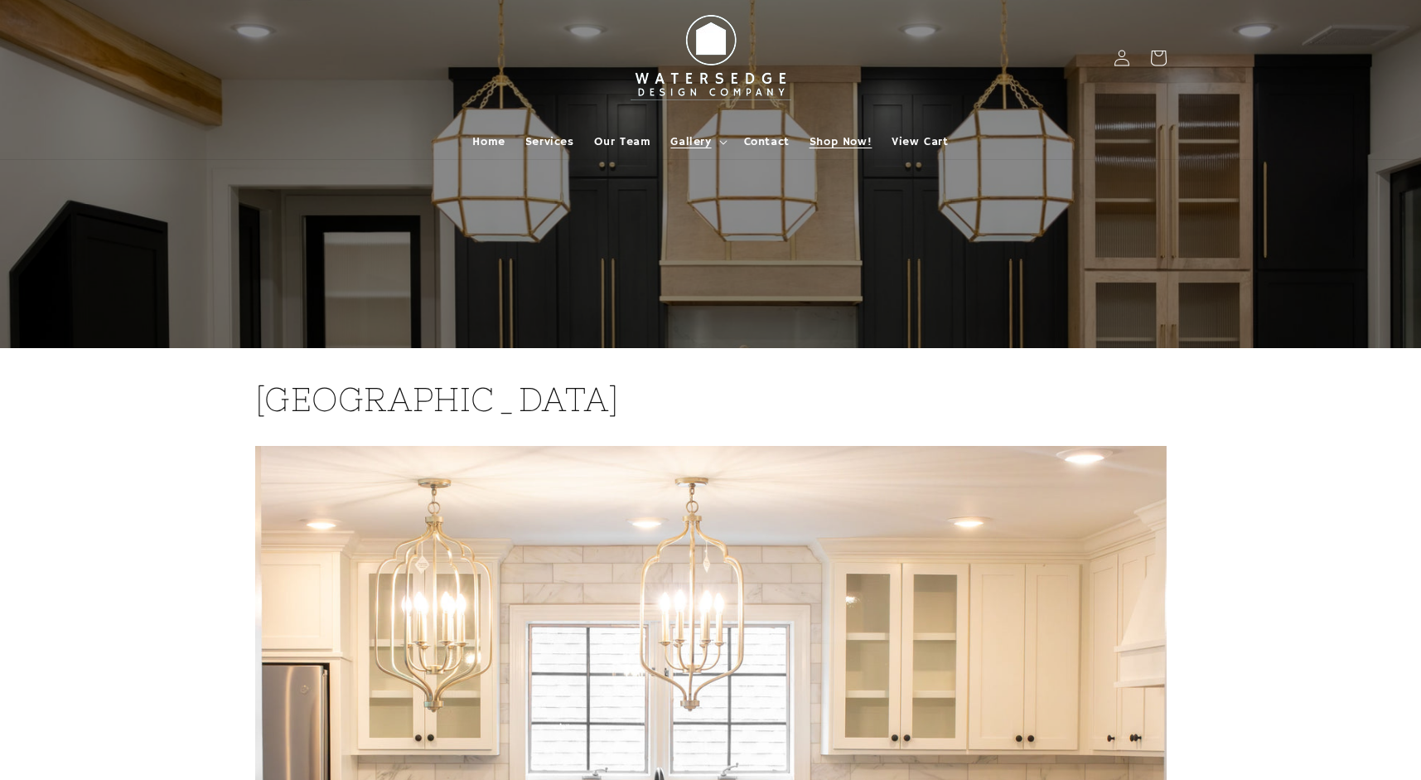
click at [843, 145] on span "Shop Now!" at bounding box center [841, 141] width 62 height 15
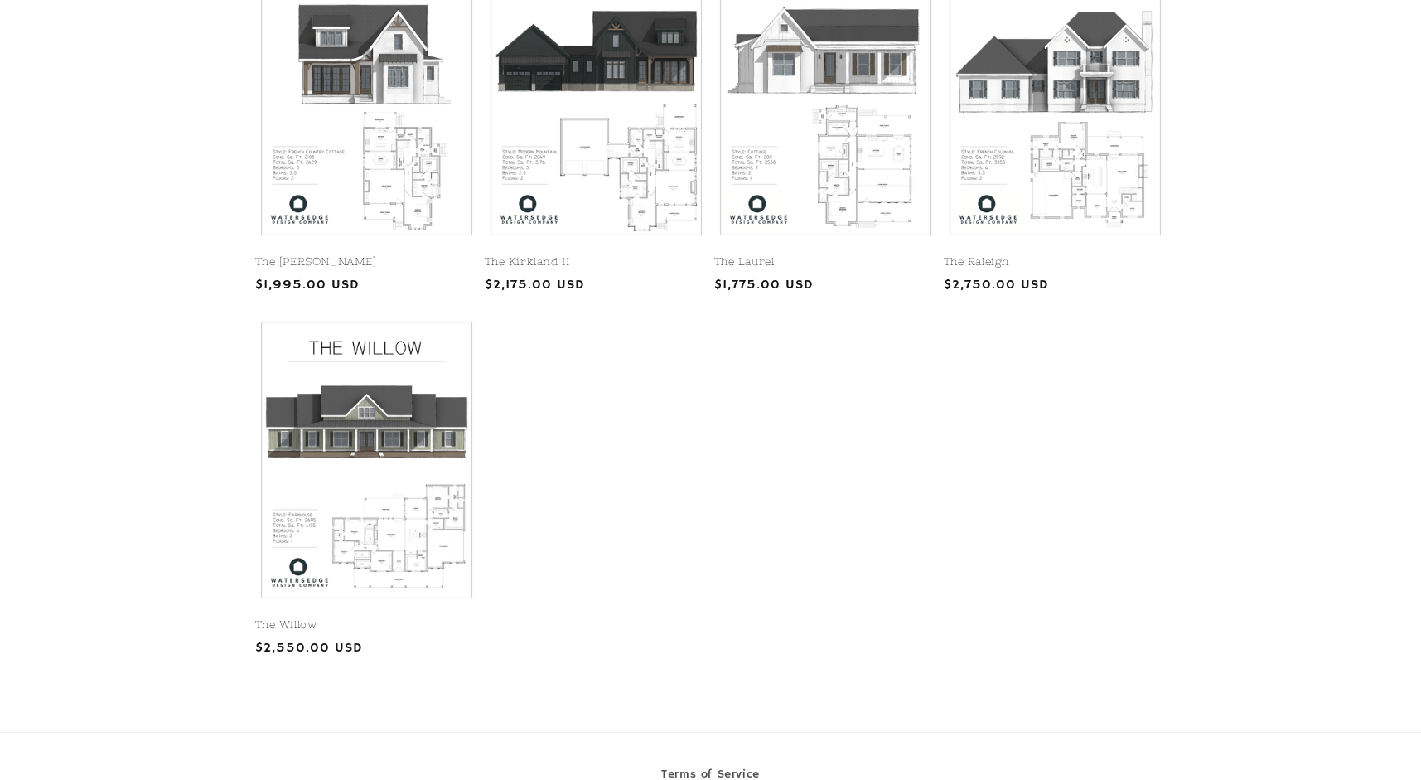
scroll to position [663, 0]
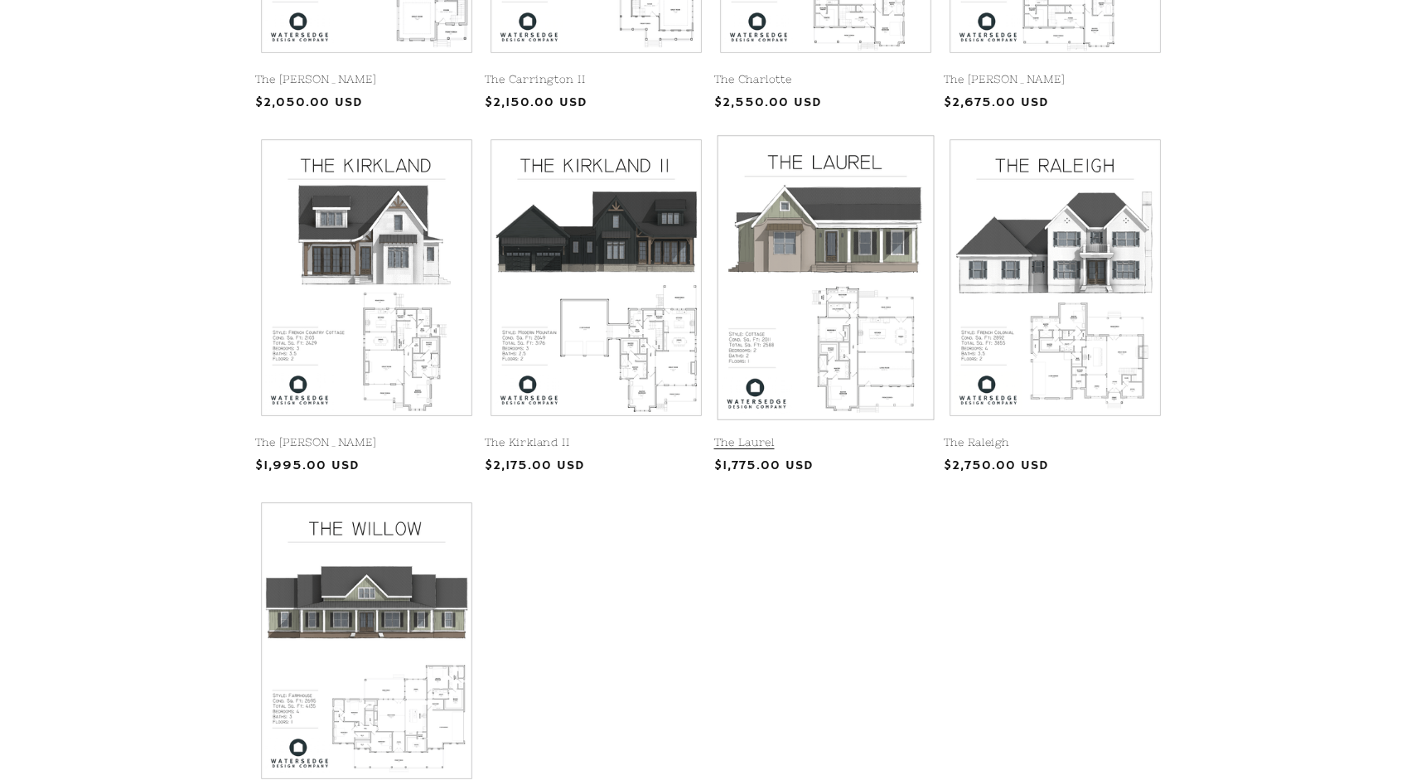
click at [854, 436] on link "The Laurel" at bounding box center [825, 443] width 223 height 14
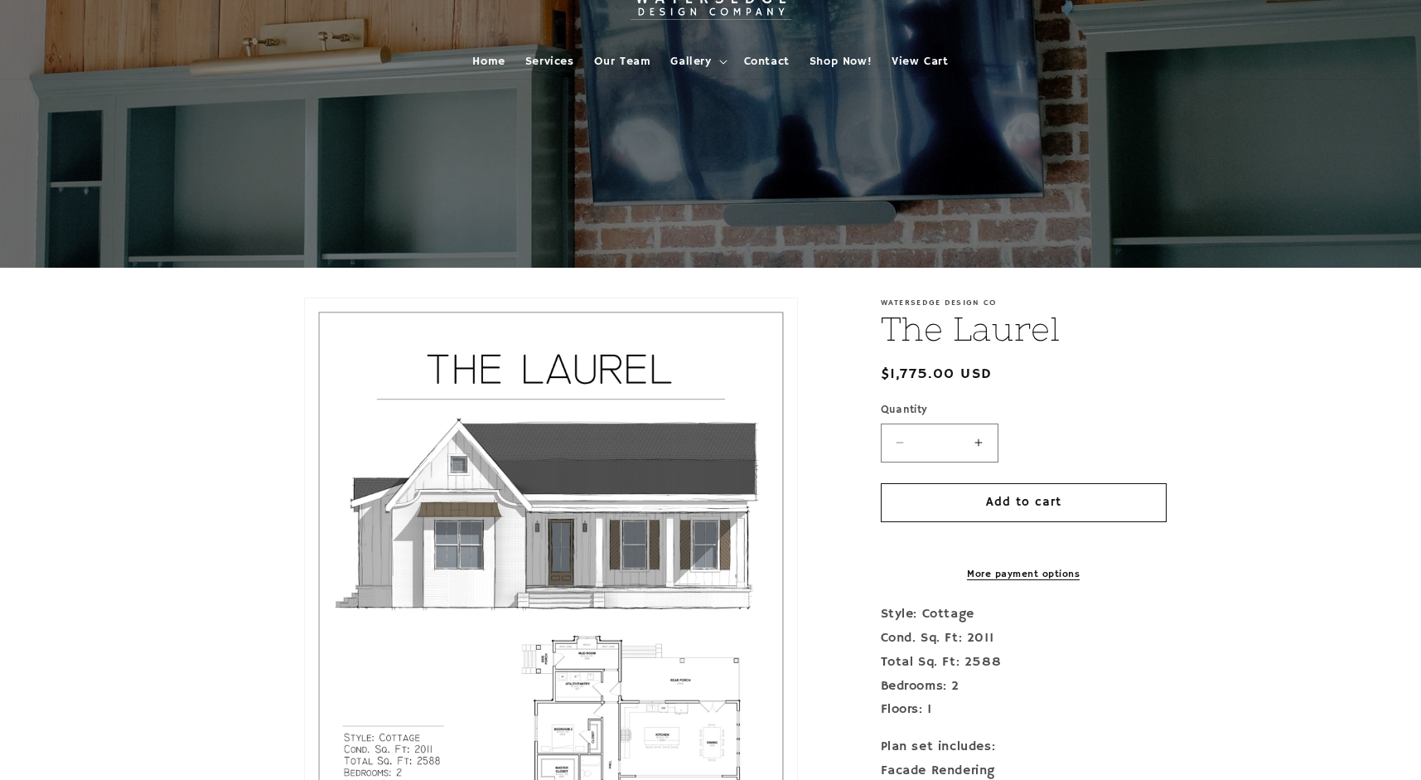
scroll to position [414, 0]
